Goal: Contribute content: Contribute content

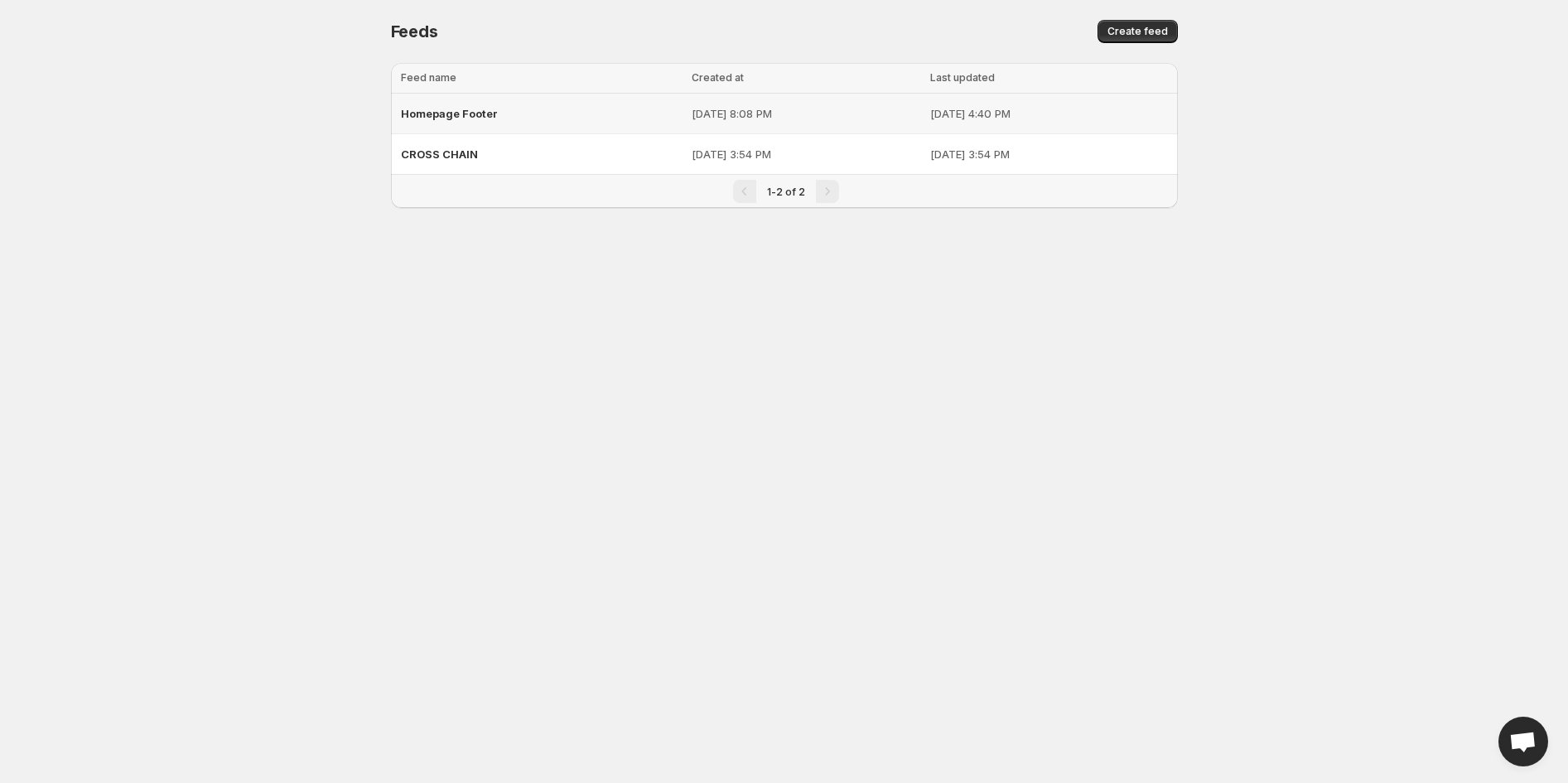
click at [730, 110] on p "[DATE] 8:08 PM" at bounding box center [806, 114] width 229 height 17
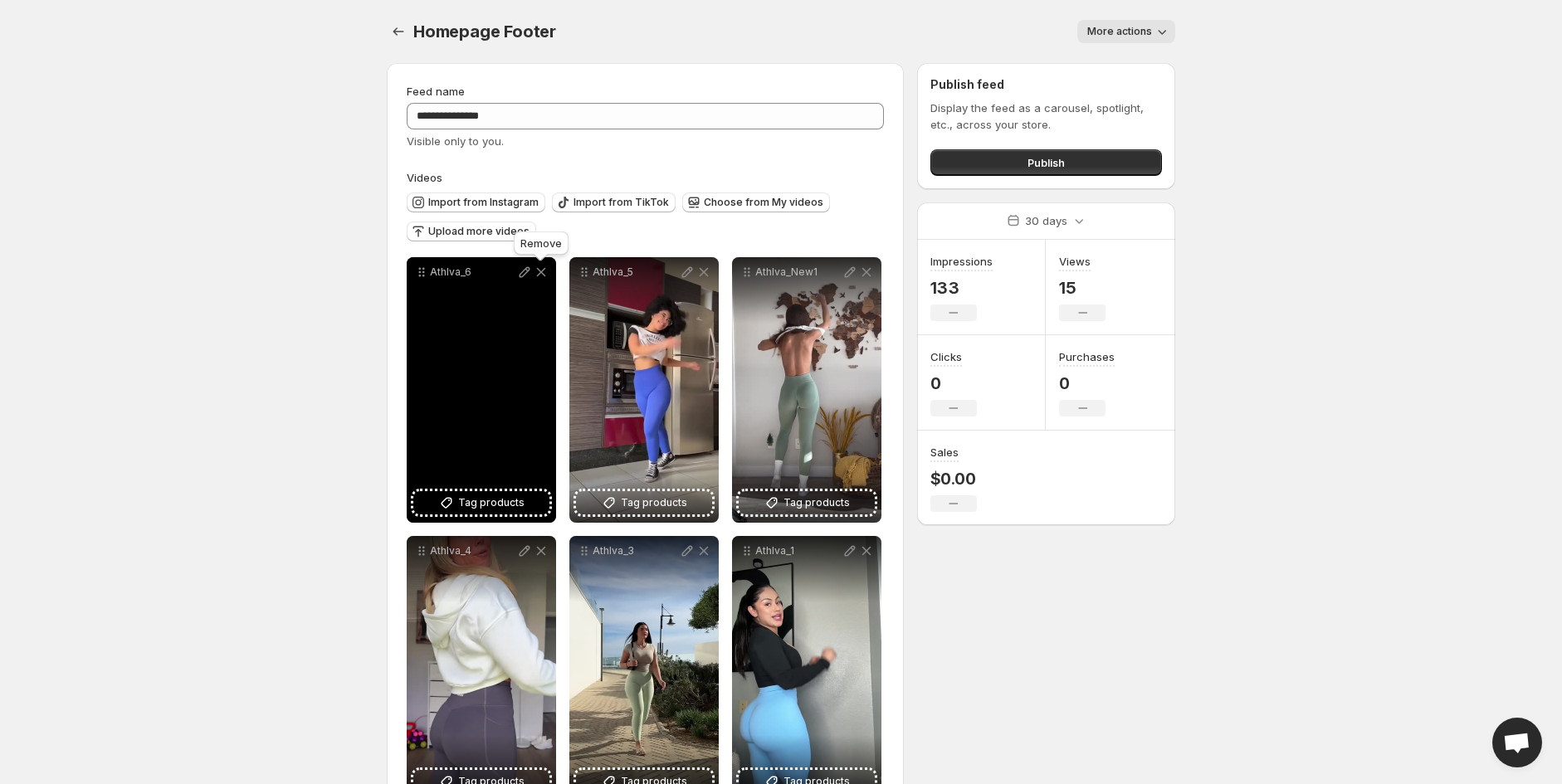
click at [544, 272] on icon at bounding box center [541, 271] width 17 height 17
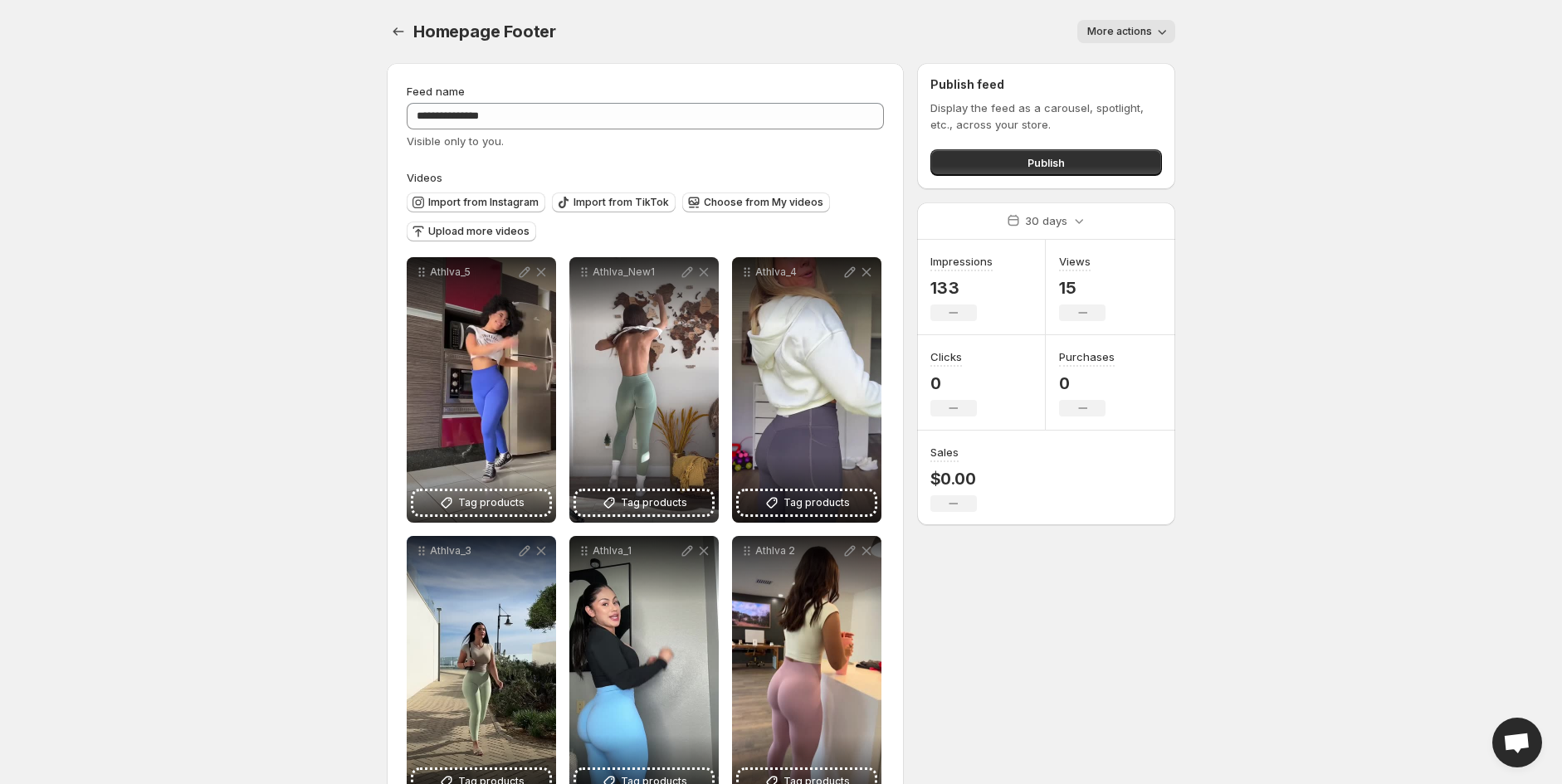
scroll to position [57, 0]
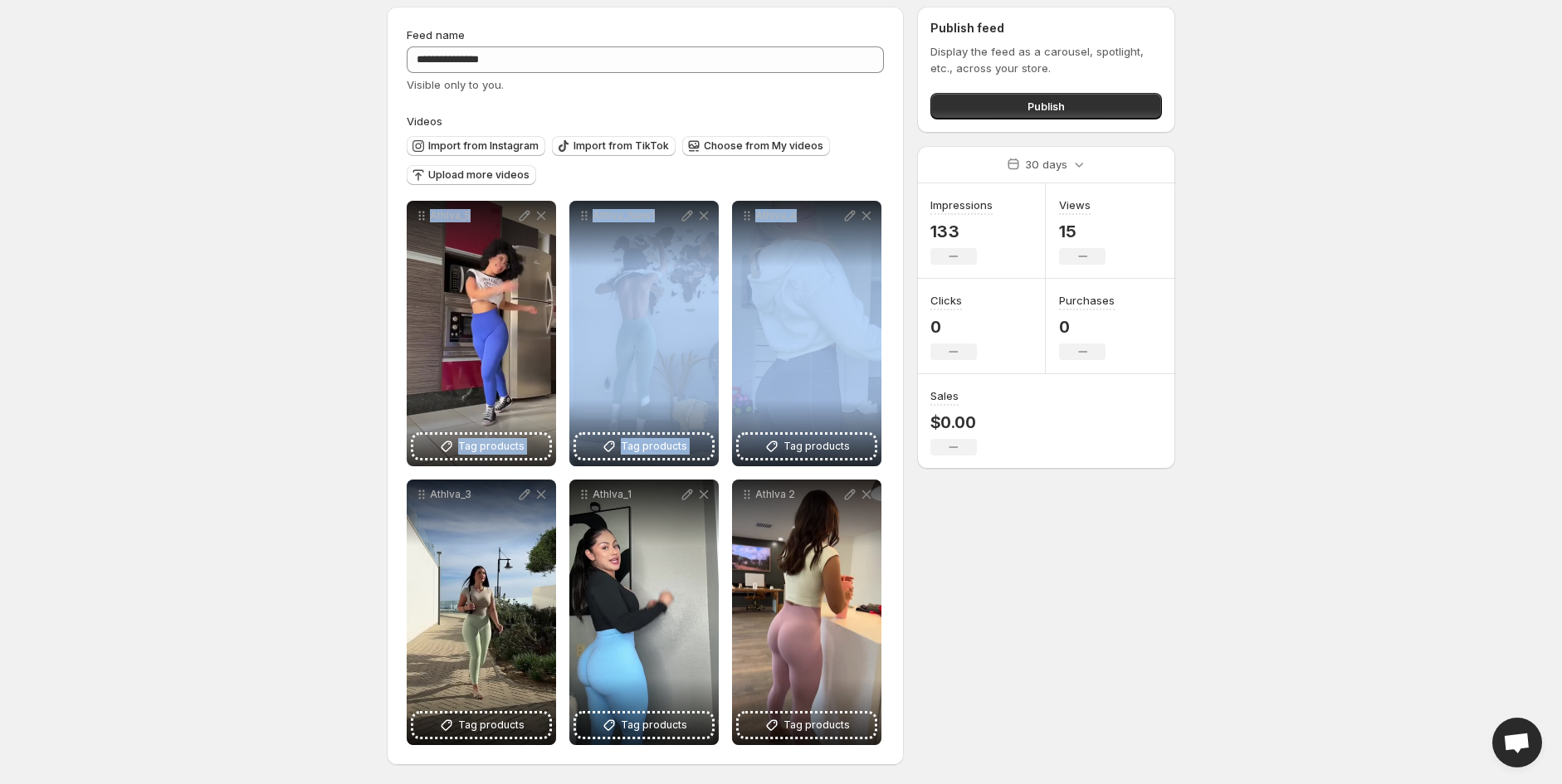
drag, startPoint x: 839, startPoint y: 270, endPoint x: 246, endPoint y: 264, distance: 593.0
click at [246, 264] on body "**********" at bounding box center [781, 335] width 1562 height 784
click at [250, 252] on body "**********" at bounding box center [781, 335] width 1562 height 784
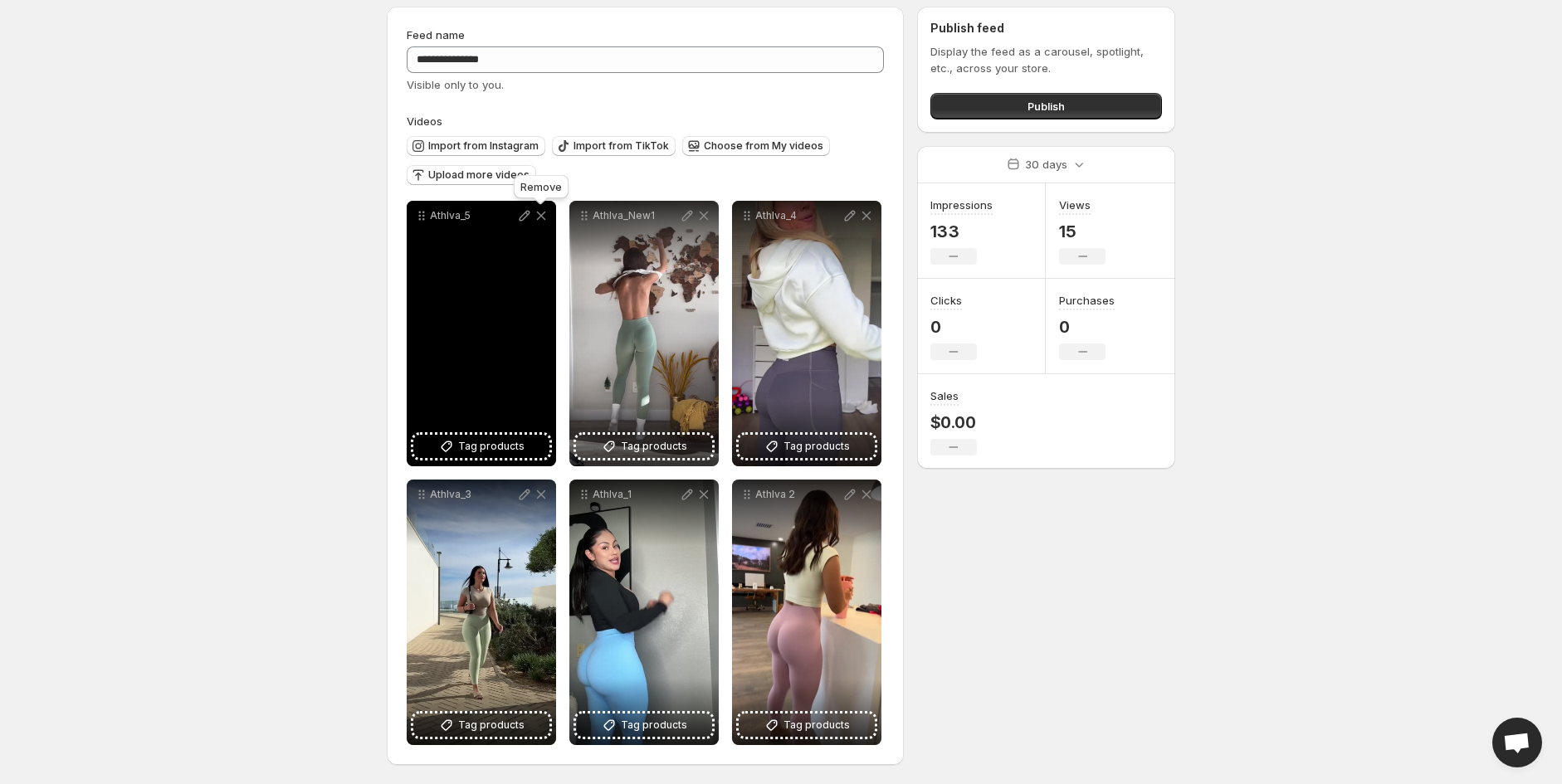
click at [539, 214] on icon at bounding box center [541, 216] width 9 height 9
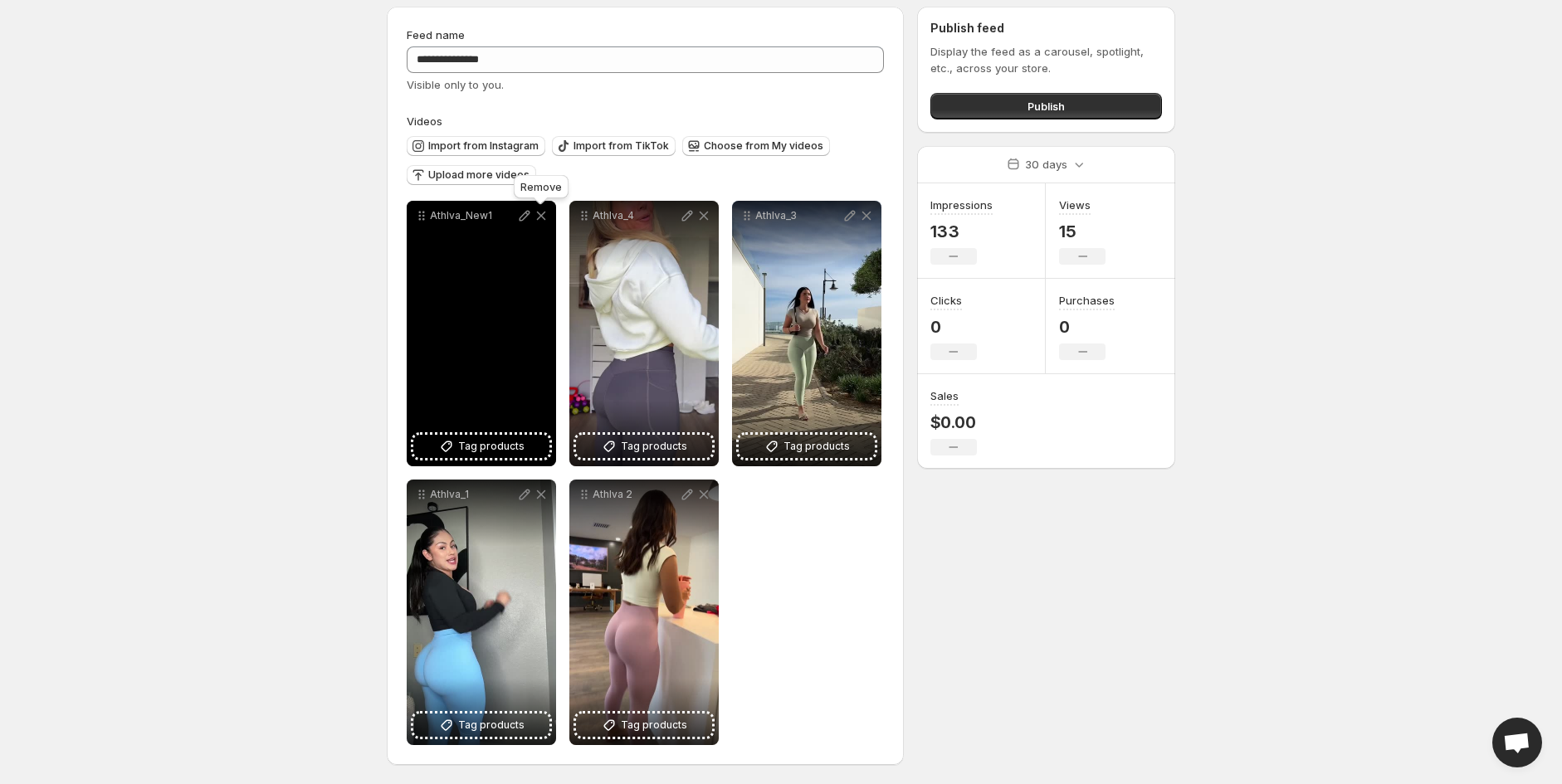
click at [539, 211] on icon at bounding box center [541, 216] width 17 height 17
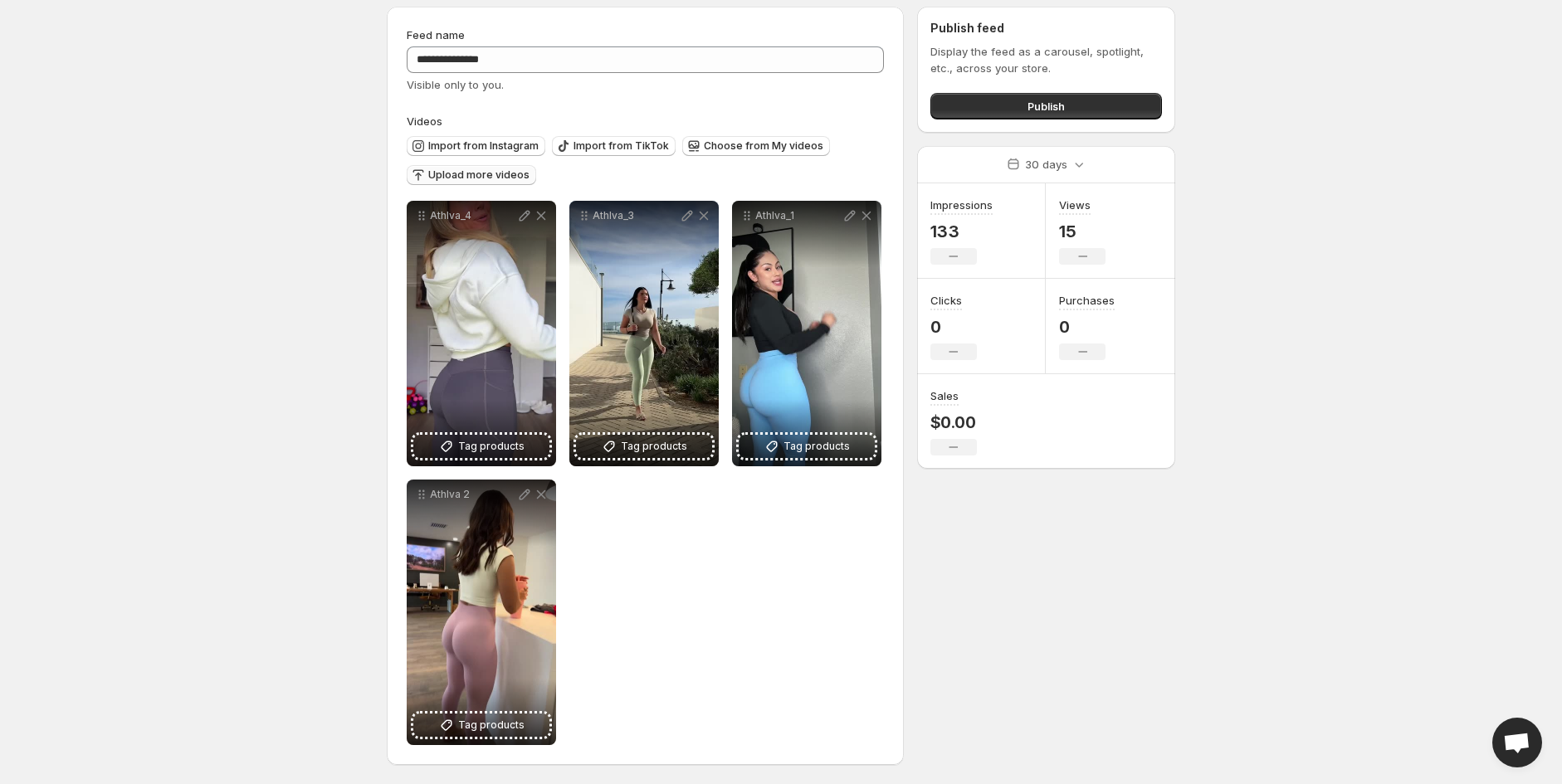
click at [509, 181] on button "Upload more videos" at bounding box center [472, 174] width 129 height 20
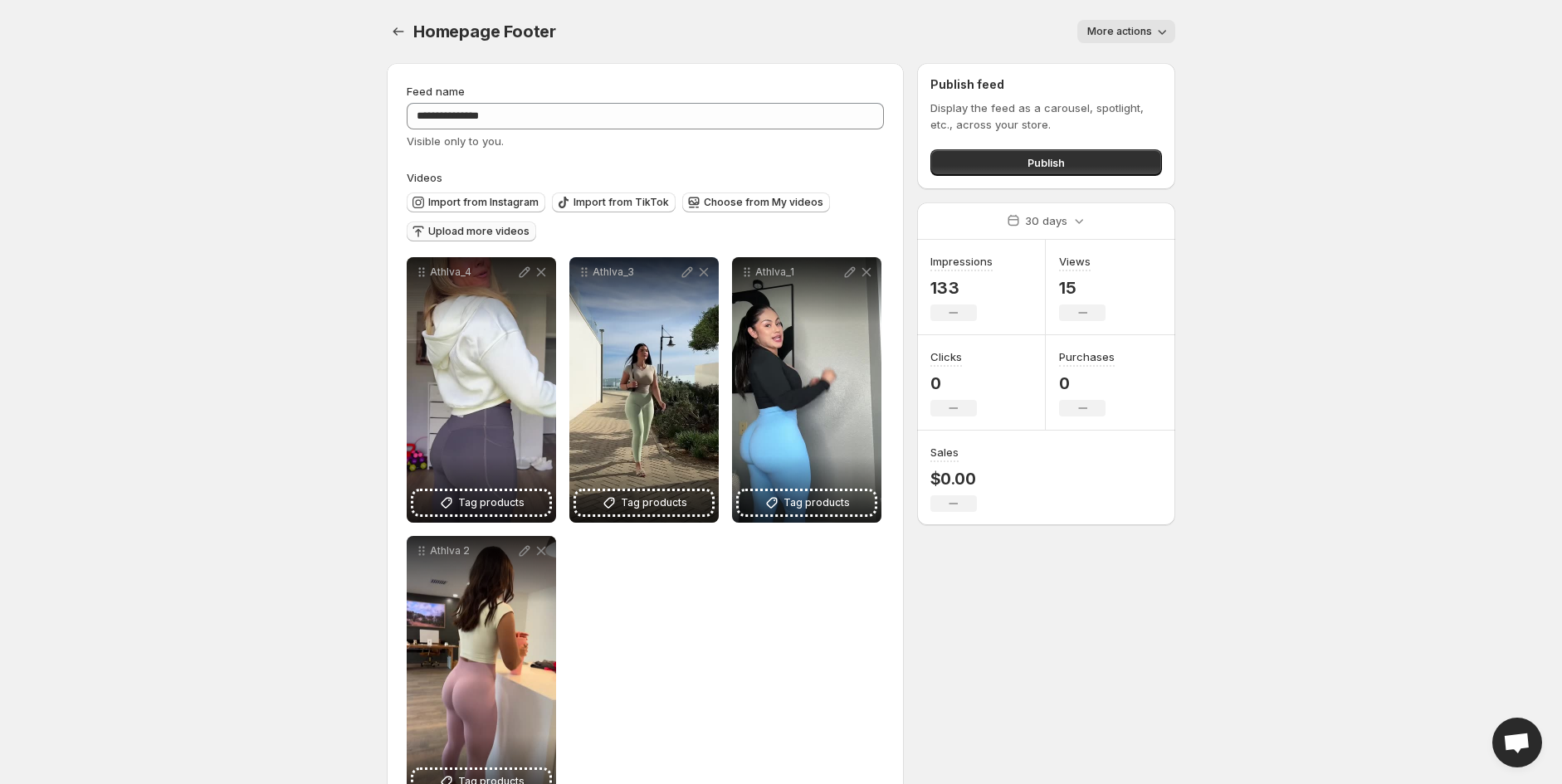
click at [459, 224] on span "Upload more videos" at bounding box center [479, 231] width 101 height 14
click at [453, 224] on button "Upload more videos" at bounding box center [472, 231] width 129 height 20
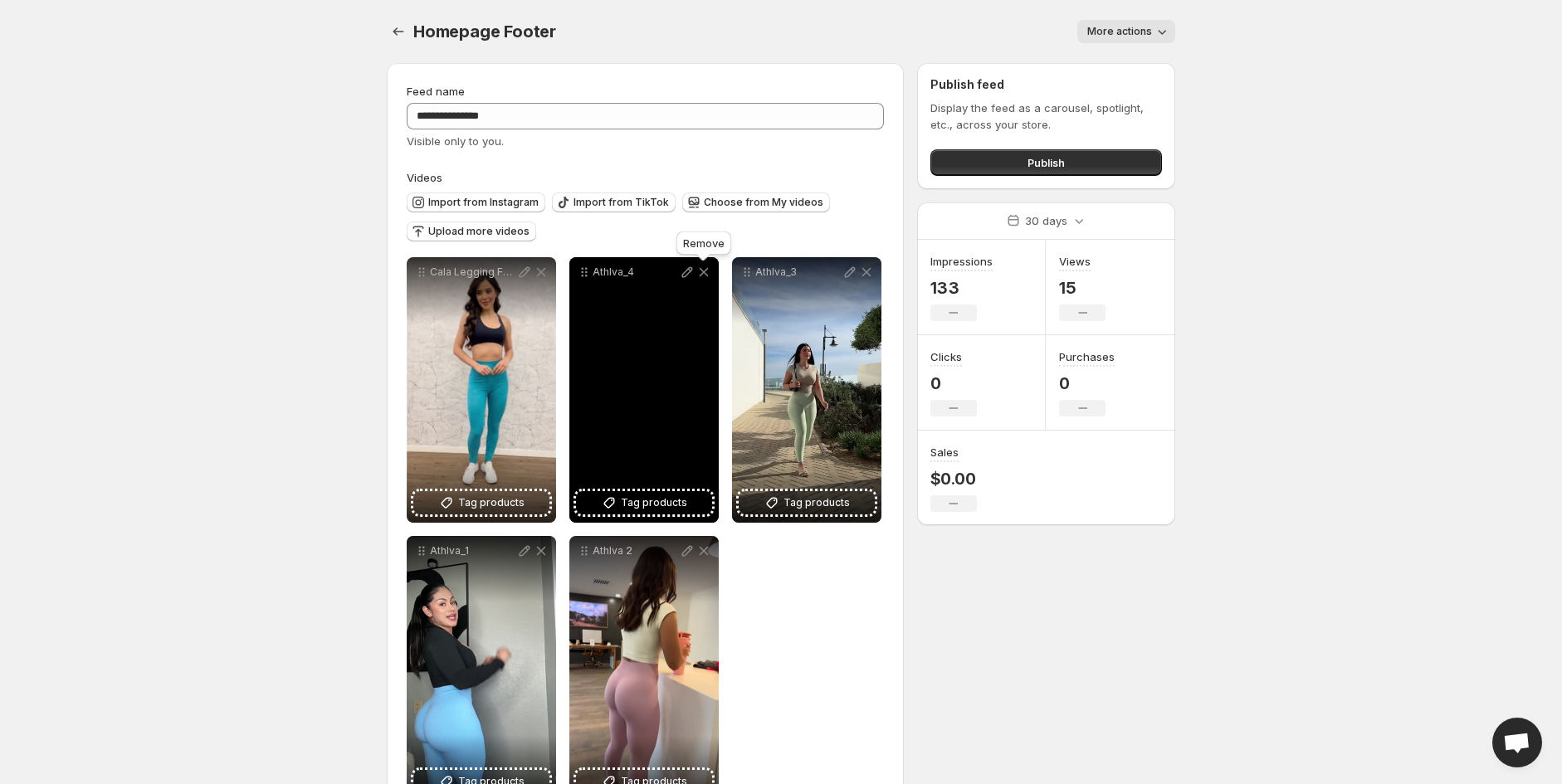
click at [708, 275] on icon at bounding box center [704, 271] width 17 height 17
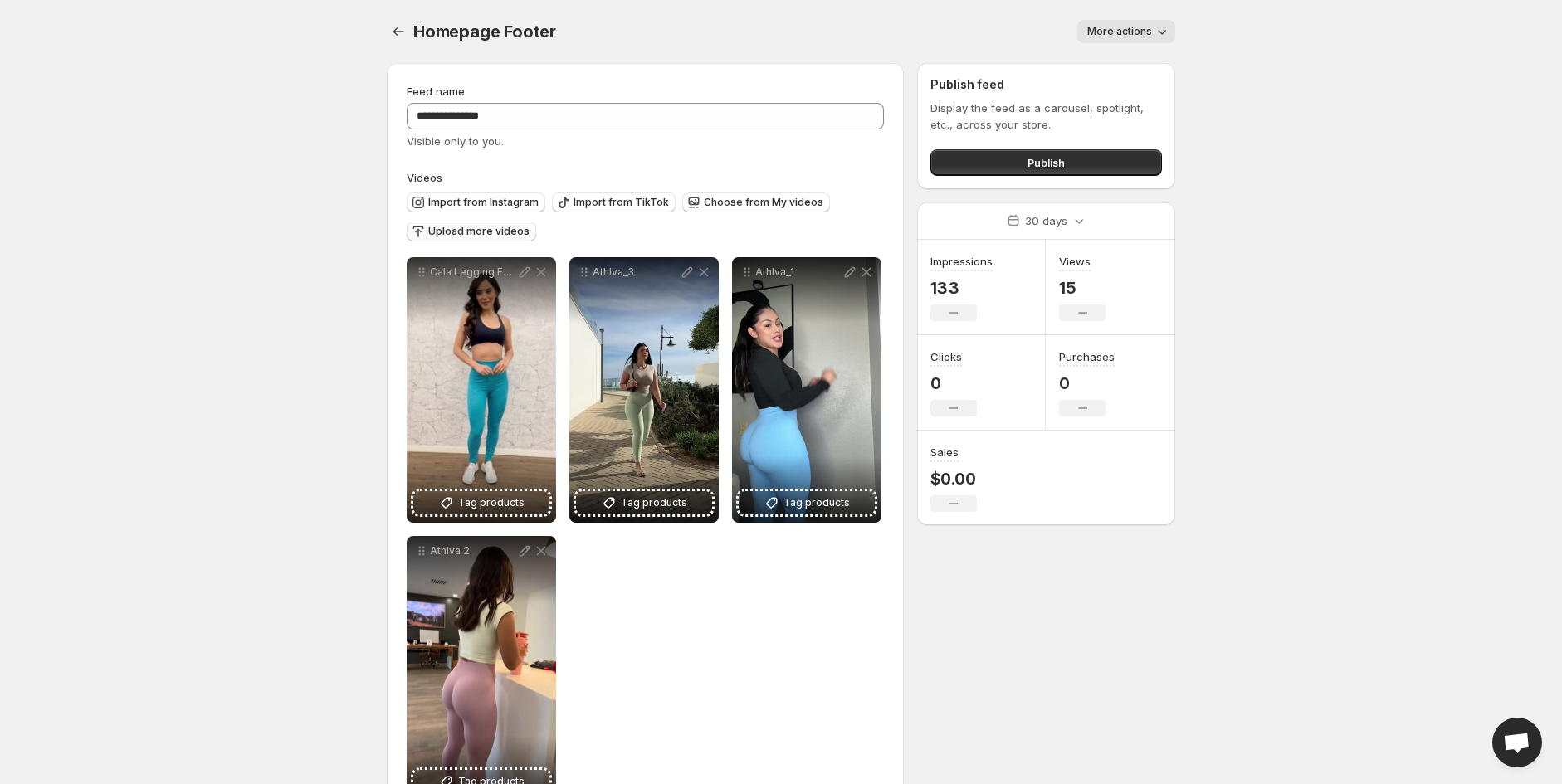
click at [485, 224] on button "Upload more videos" at bounding box center [472, 231] width 129 height 20
